Goal: Entertainment & Leisure: Consume media (video, audio)

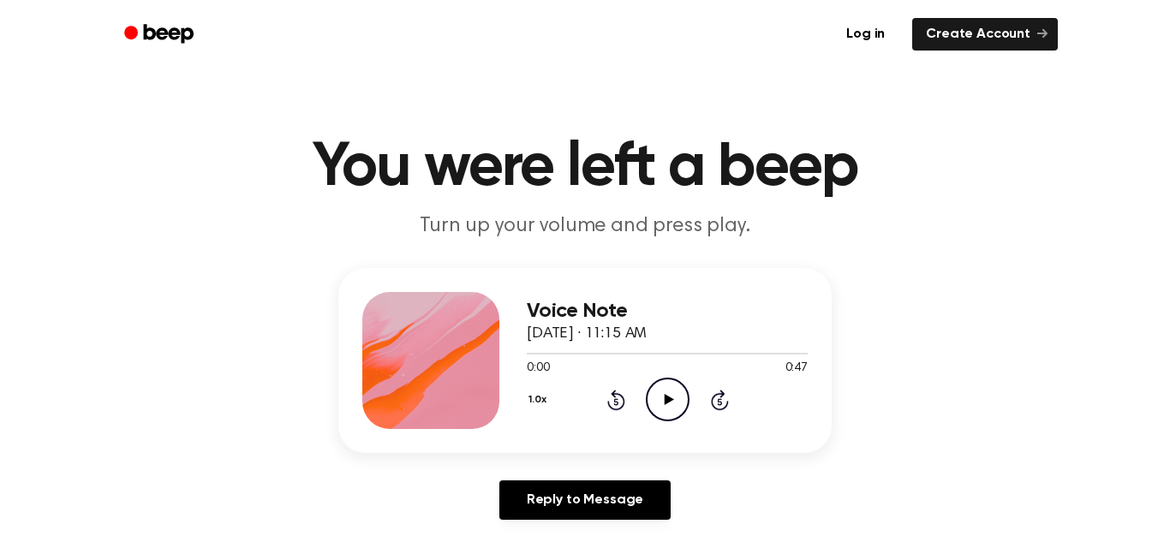
click at [672, 394] on icon "Play Audio" at bounding box center [668, 400] width 44 height 44
click at [659, 391] on icon "Play Audio" at bounding box center [668, 400] width 44 height 44
click at [676, 396] on icon "Play Audio" at bounding box center [668, 400] width 44 height 44
click at [675, 396] on icon "Play Audio" at bounding box center [668, 400] width 44 height 44
